Goal: Transaction & Acquisition: Purchase product/service

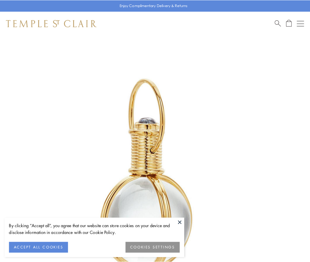
scroll to position [154, 0]
